Goal: Task Accomplishment & Management: Use online tool/utility

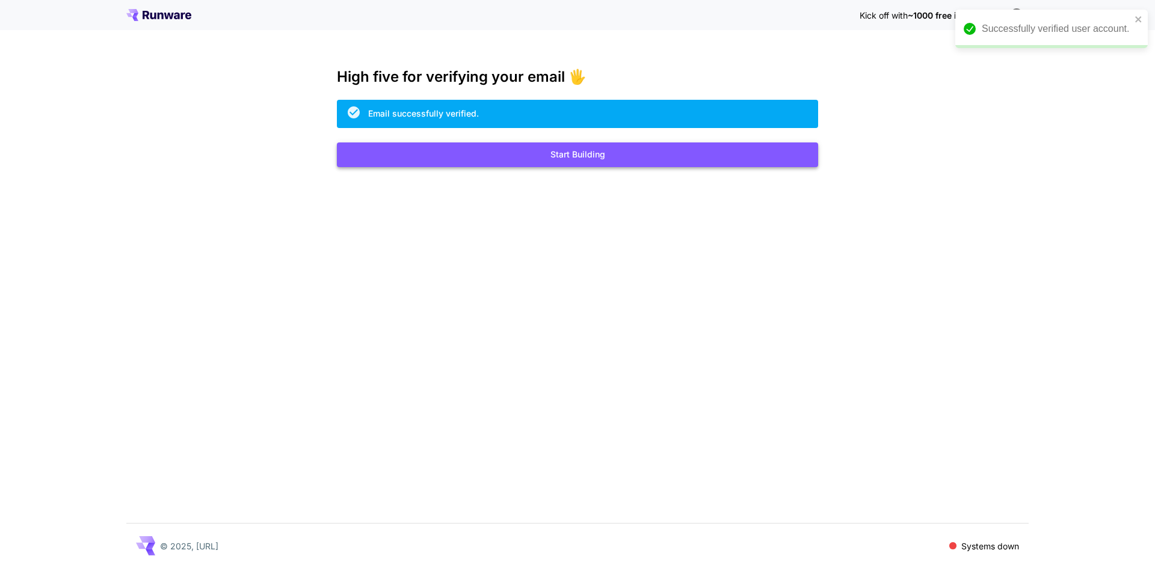
click at [581, 159] on button "Start Building" at bounding box center [577, 155] width 481 height 25
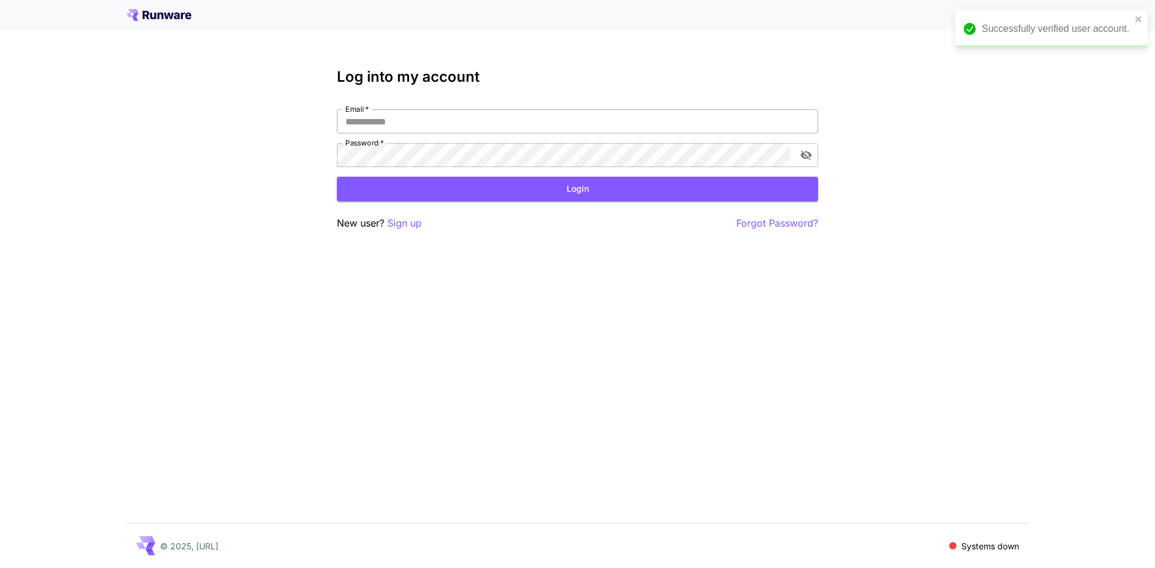
click at [563, 129] on input "Email   *" at bounding box center [577, 121] width 481 height 24
type input "**********"
click at [812, 158] on button "toggle password visibility" at bounding box center [806, 155] width 22 height 22
click at [683, 192] on button "Login" at bounding box center [577, 189] width 481 height 25
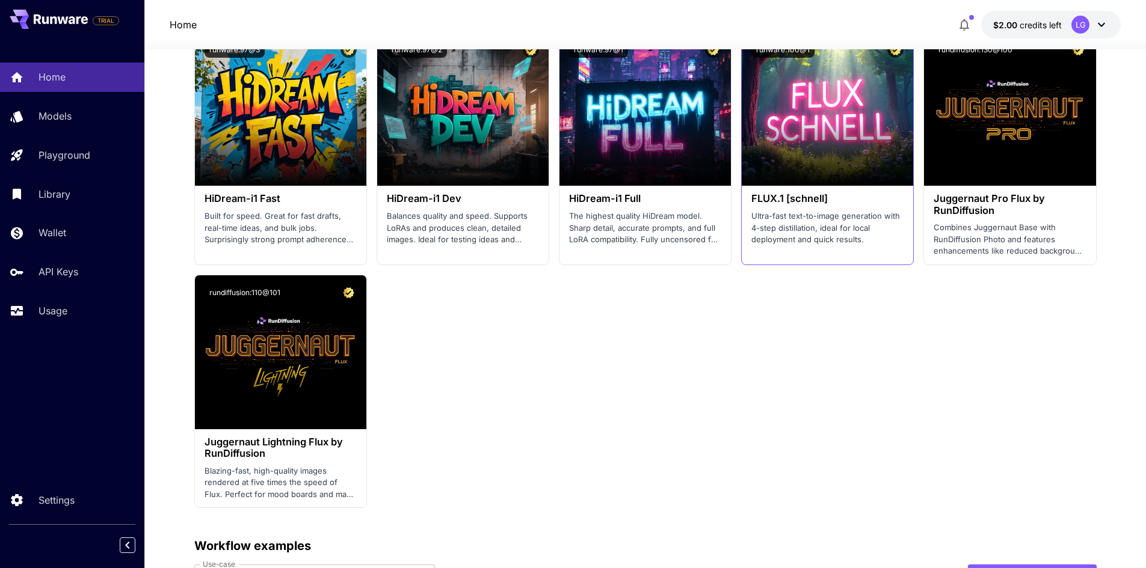
scroll to position [2406, 0]
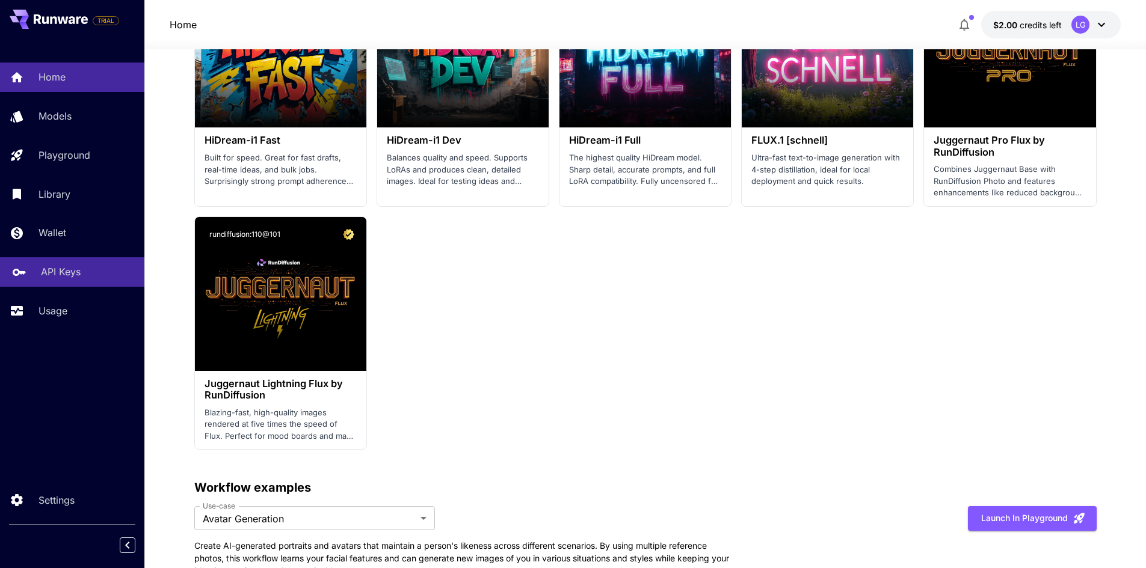
click at [46, 267] on p "API Keys" at bounding box center [61, 272] width 40 height 14
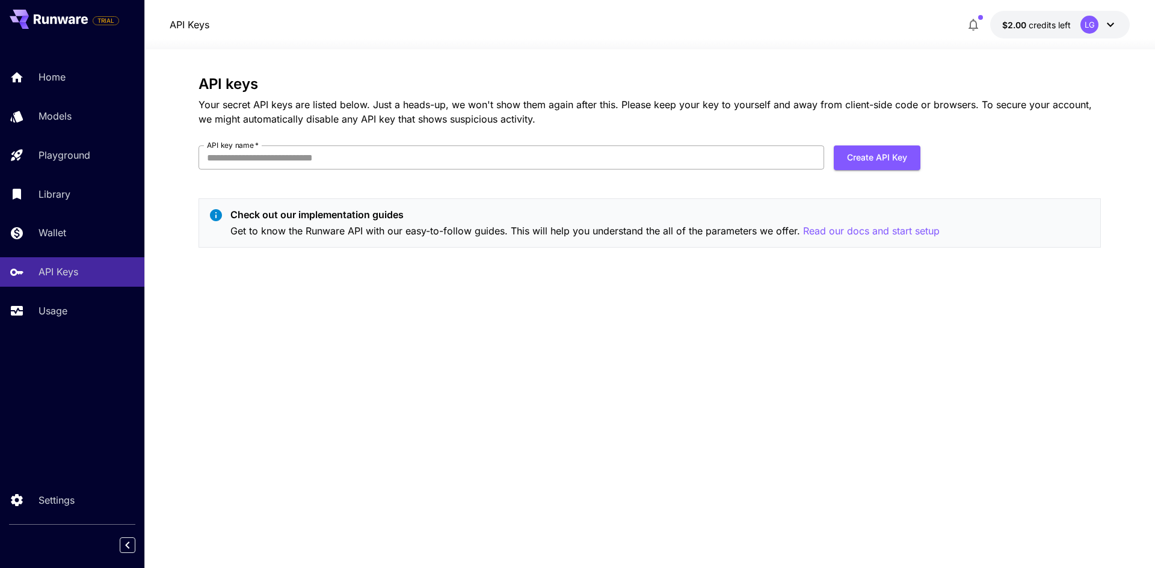
click at [288, 152] on input "API key name   *" at bounding box center [512, 158] width 626 height 24
